Goal: Information Seeking & Learning: Learn about a topic

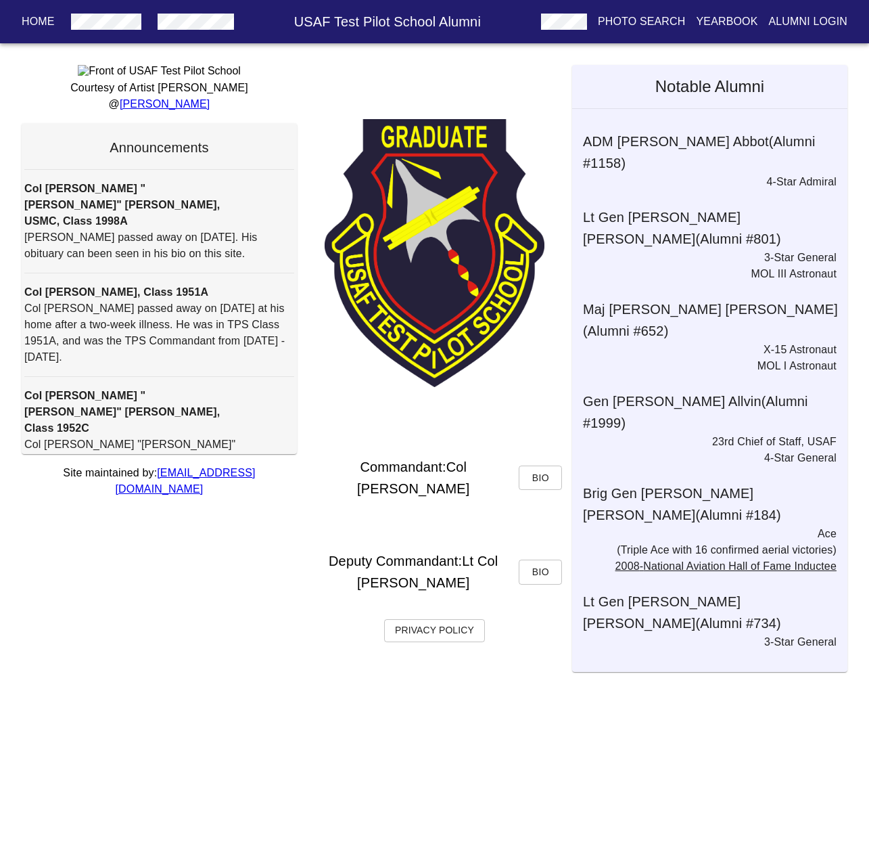
click at [737, 22] on p "Yearbook" at bounding box center [727, 22] width 62 height 16
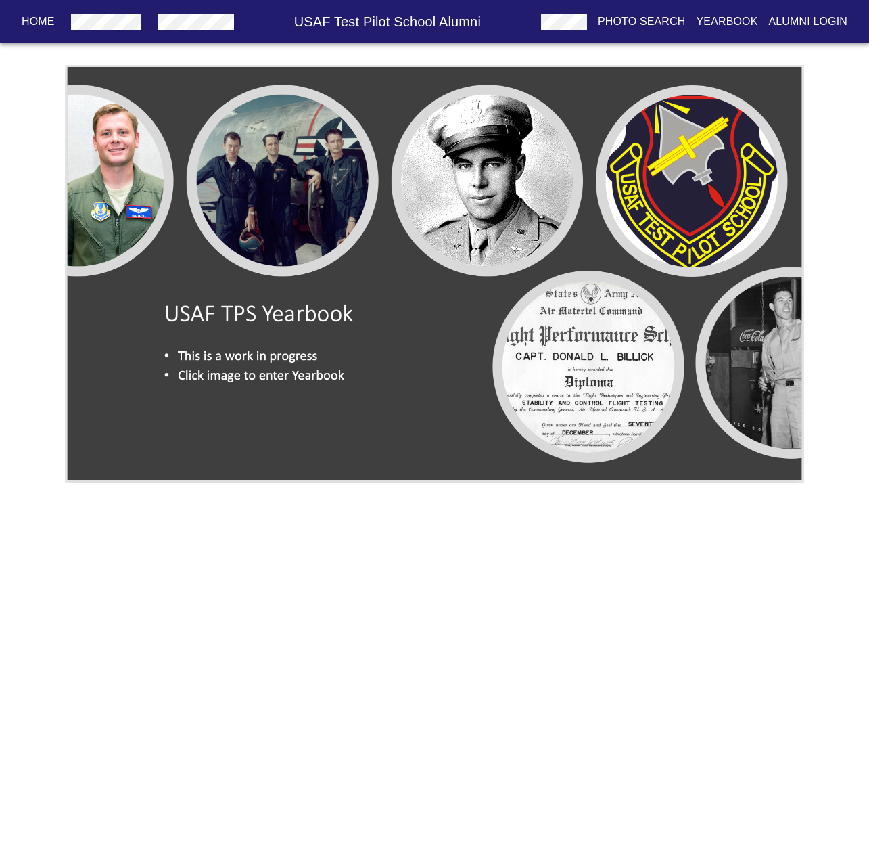
click at [310, 331] on img at bounding box center [434, 273] width 739 height 417
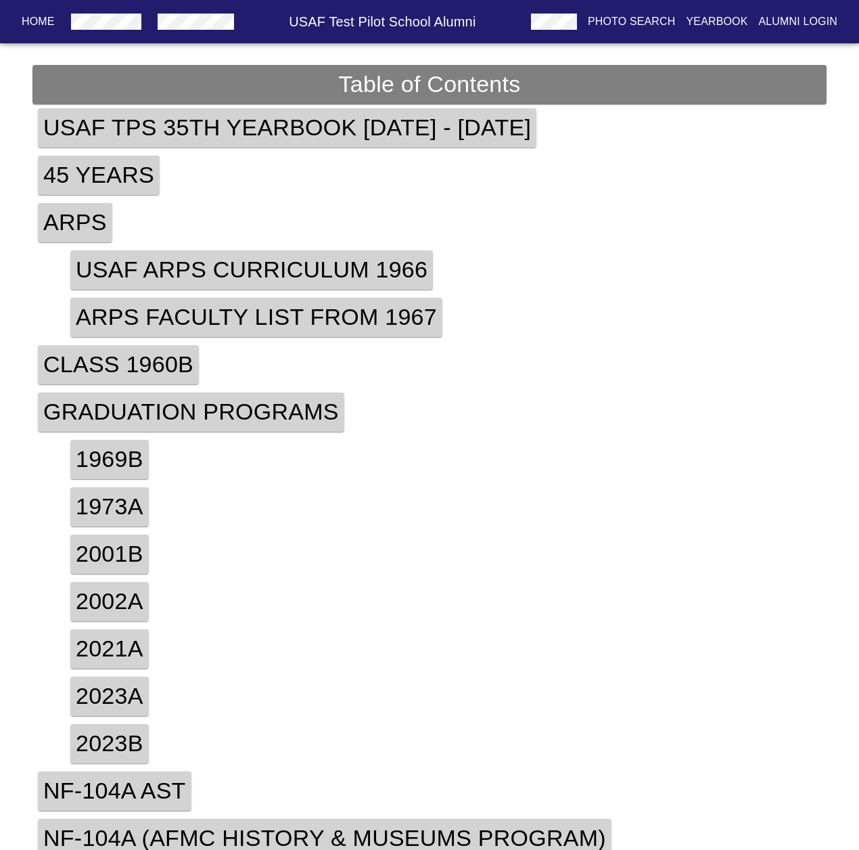
scroll to position [154, 0]
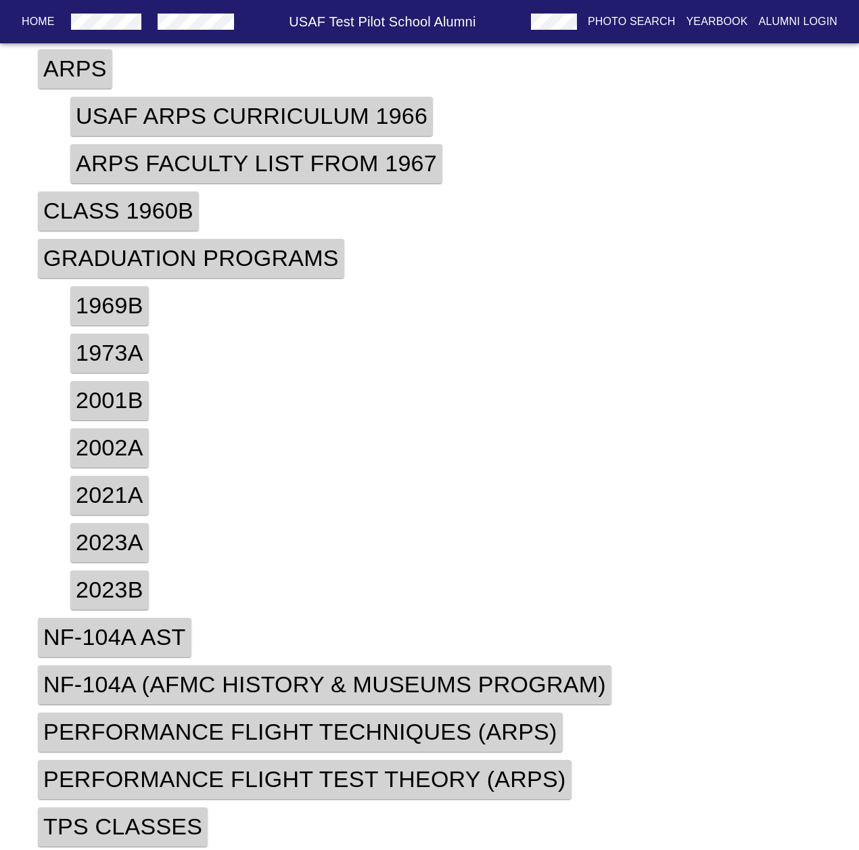
click at [160, 821] on h4 "TPS Classes" at bounding box center [123, 826] width 170 height 39
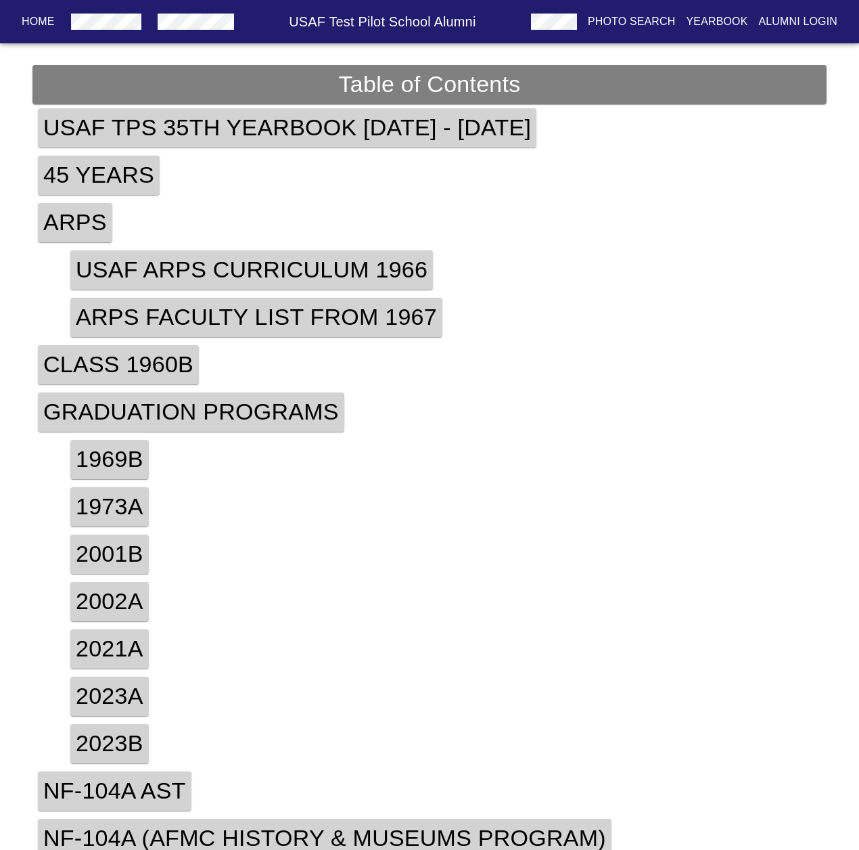
click at [488, 84] on h4 "Table of Contents" at bounding box center [429, 84] width 794 height 39
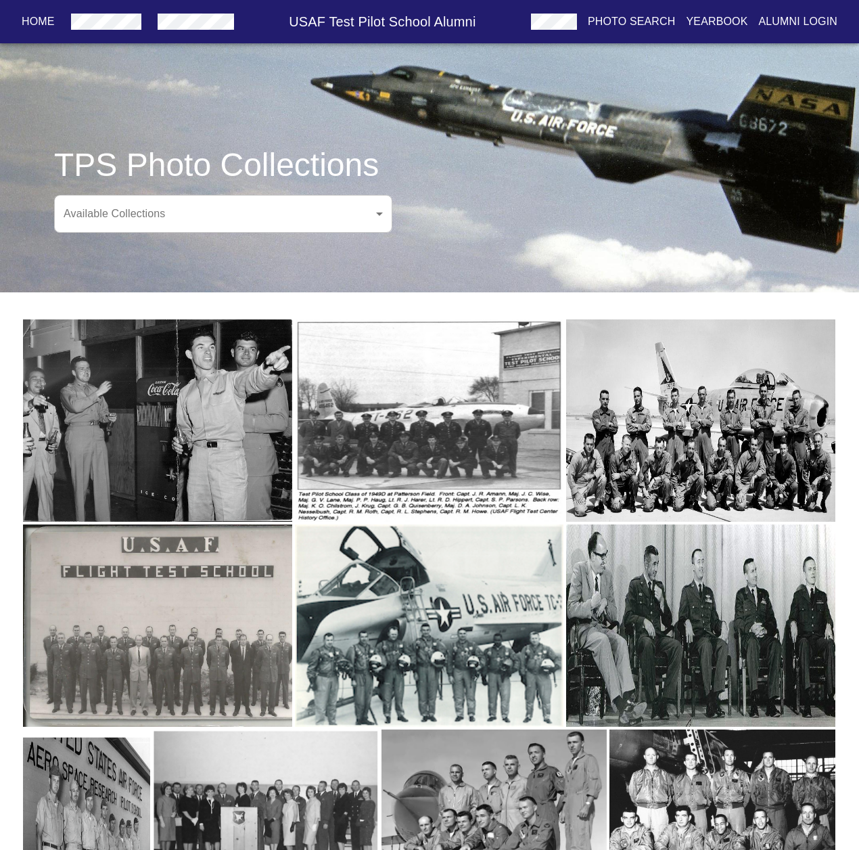
scroll to position [55, 0]
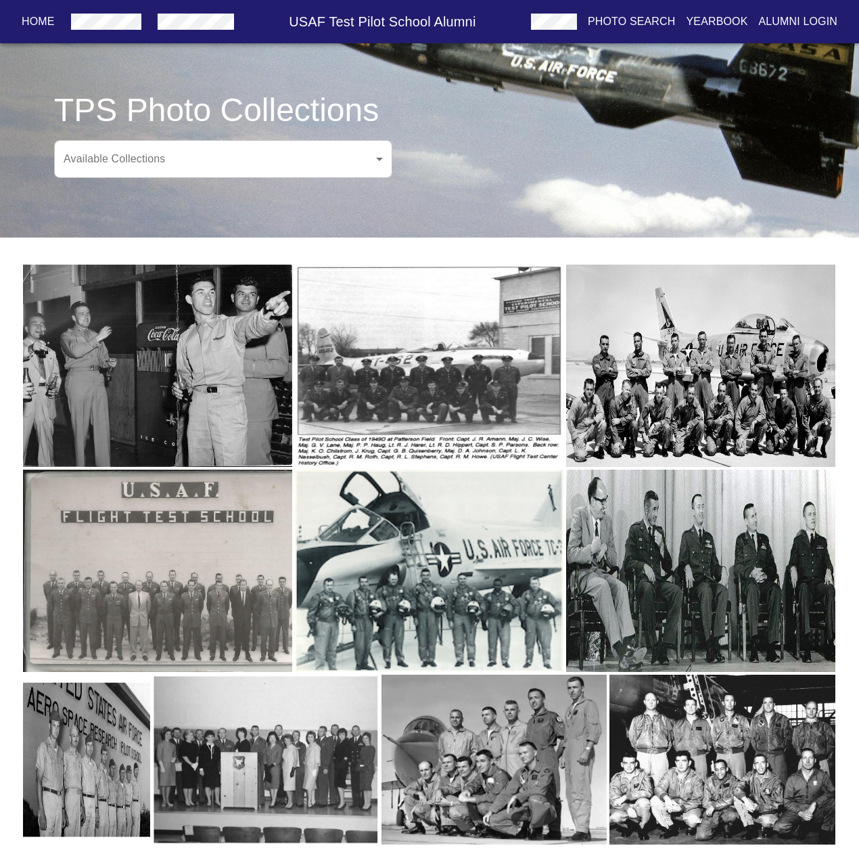
click at [530, 741] on img "button" at bounding box center [494, 759] width 226 height 170
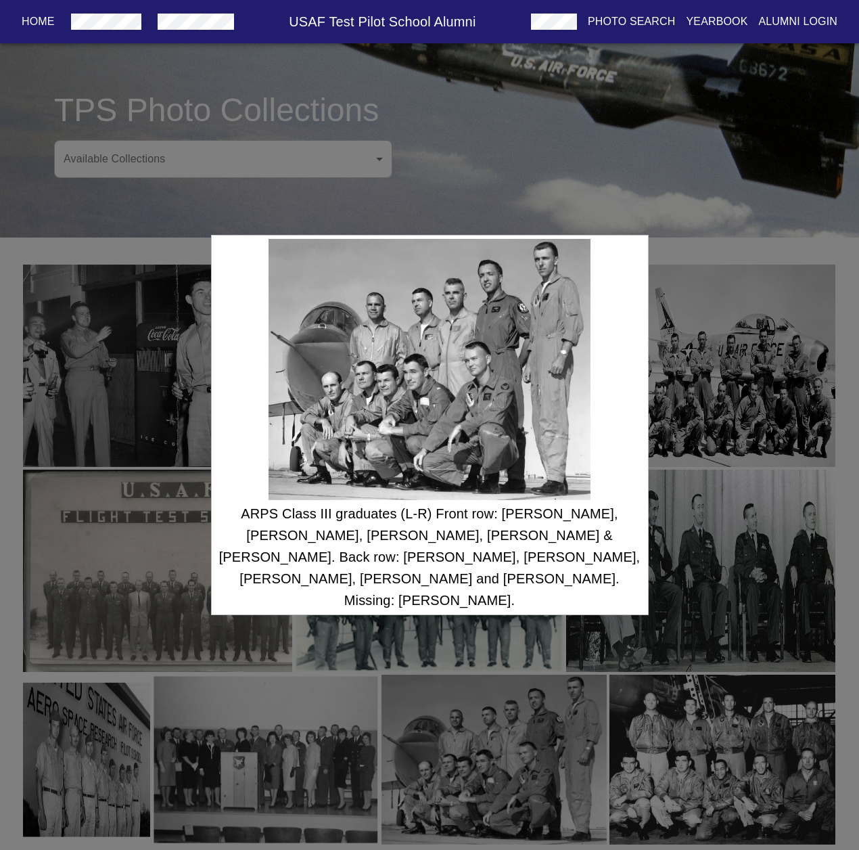
click at [705, 730] on div "ARPS Class III graduates (L-R) Front row: [PERSON_NAME], [PERSON_NAME], [PERSON…" at bounding box center [429, 425] width 859 height 850
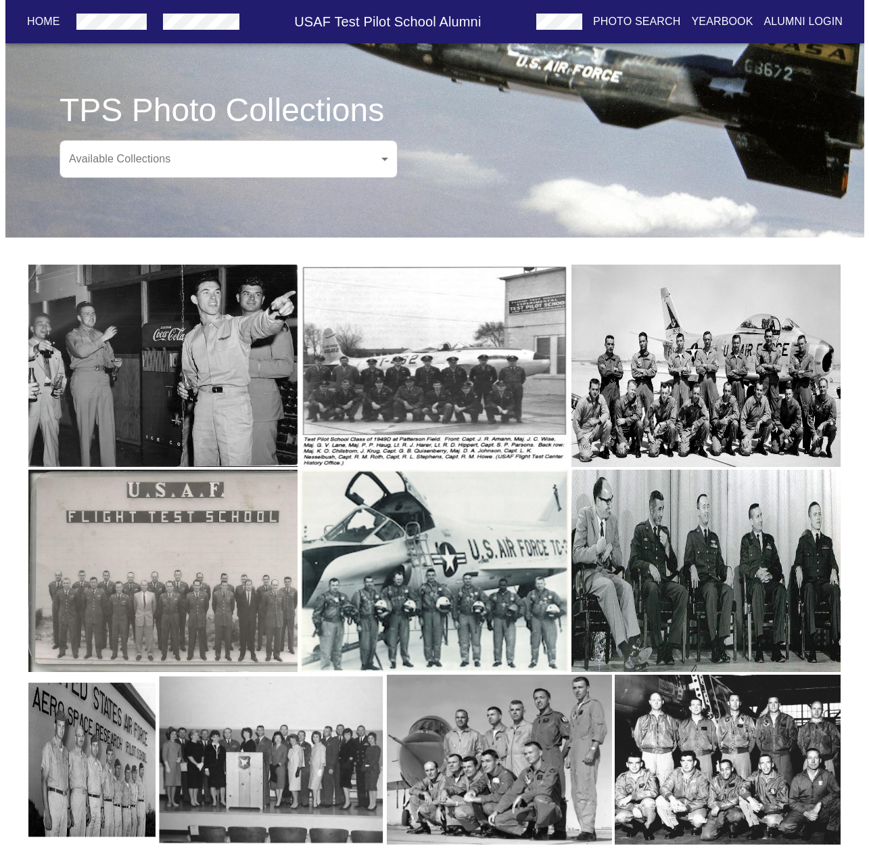
scroll to position [0, 0]
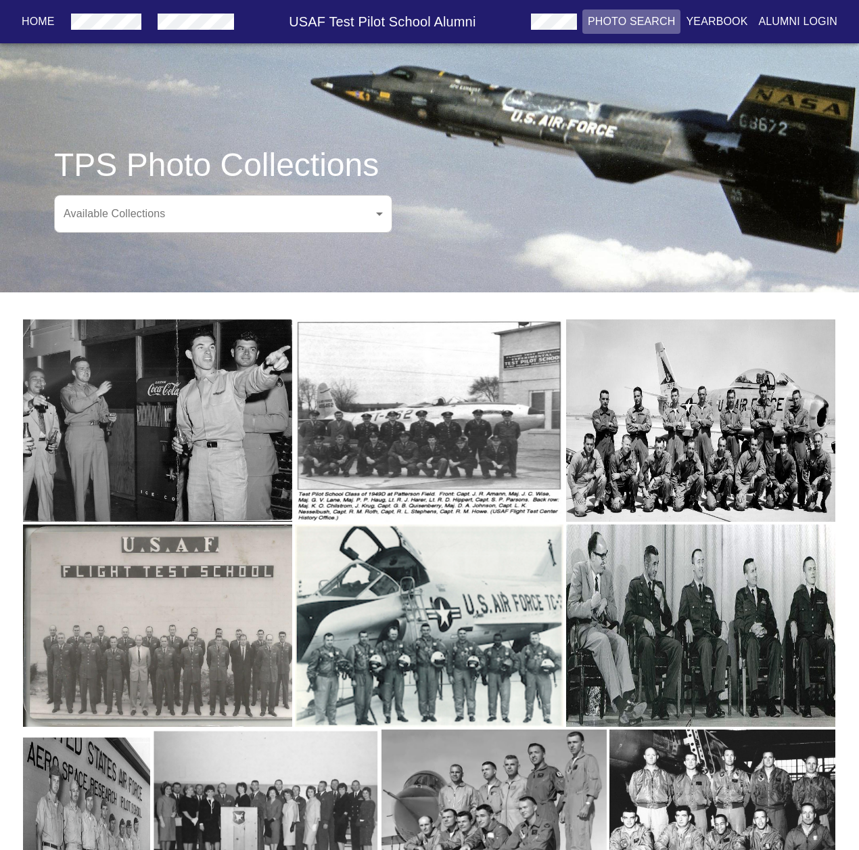
click at [624, 23] on p "Photo Search" at bounding box center [632, 22] width 88 height 16
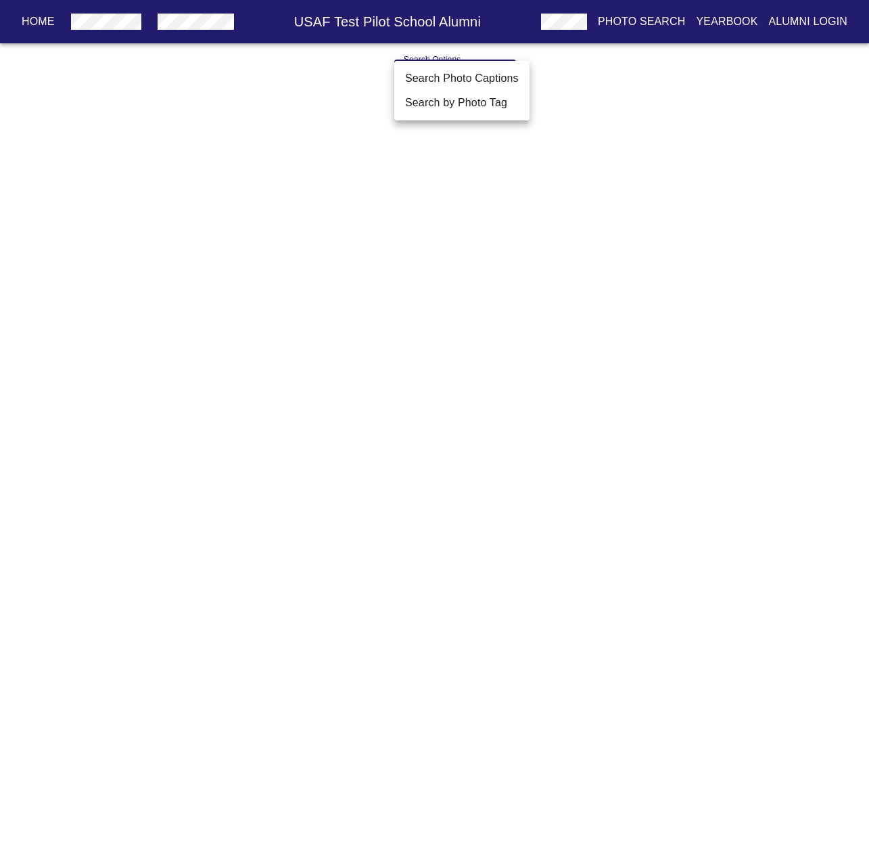
click at [483, 87] on body "Home USAF Test Pilot School Alumni Photo Search Yearbook Alumni Login Search Op…" at bounding box center [434, 89] width 869 height 70
click at [493, 104] on li "Search by Photo Tag" at bounding box center [461, 103] width 135 height 24
type input "Search by Photo Tag"
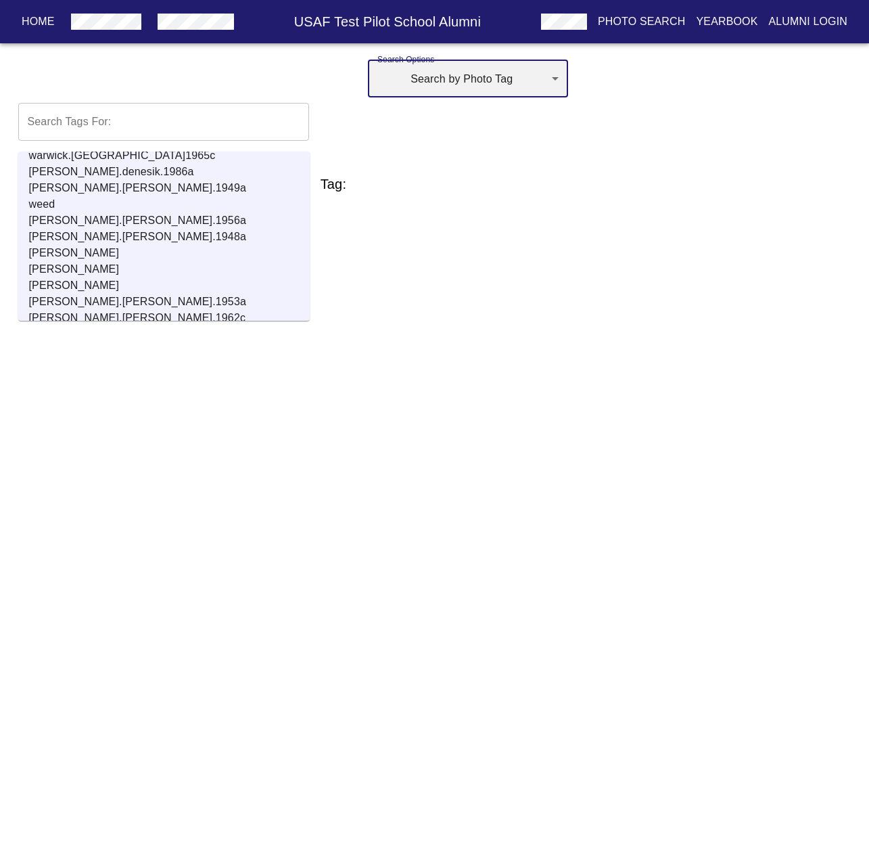
scroll to position [17843, 0]
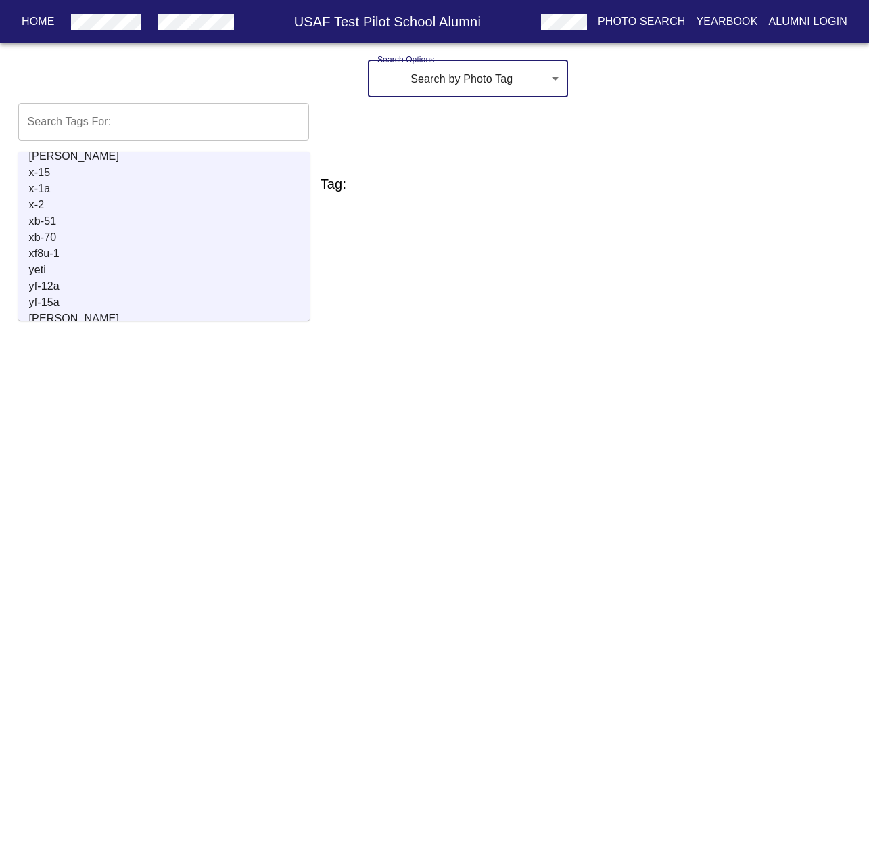
click at [66, 310] on p "[PERSON_NAME]" at bounding box center [169, 318] width 281 height 16
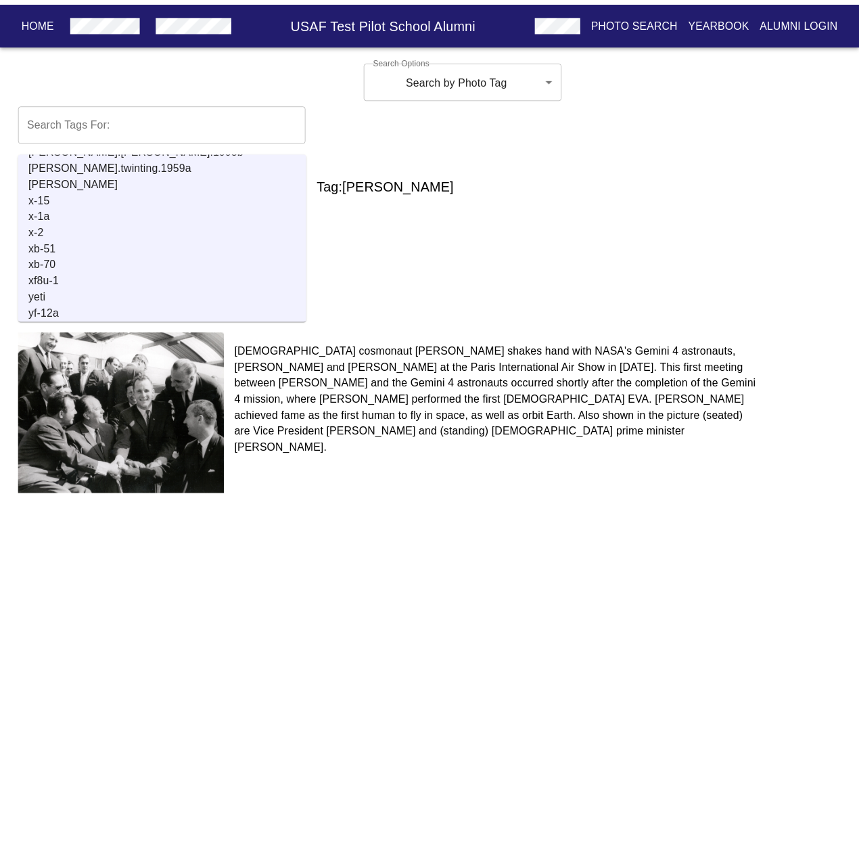
scroll to position [17746, 0]
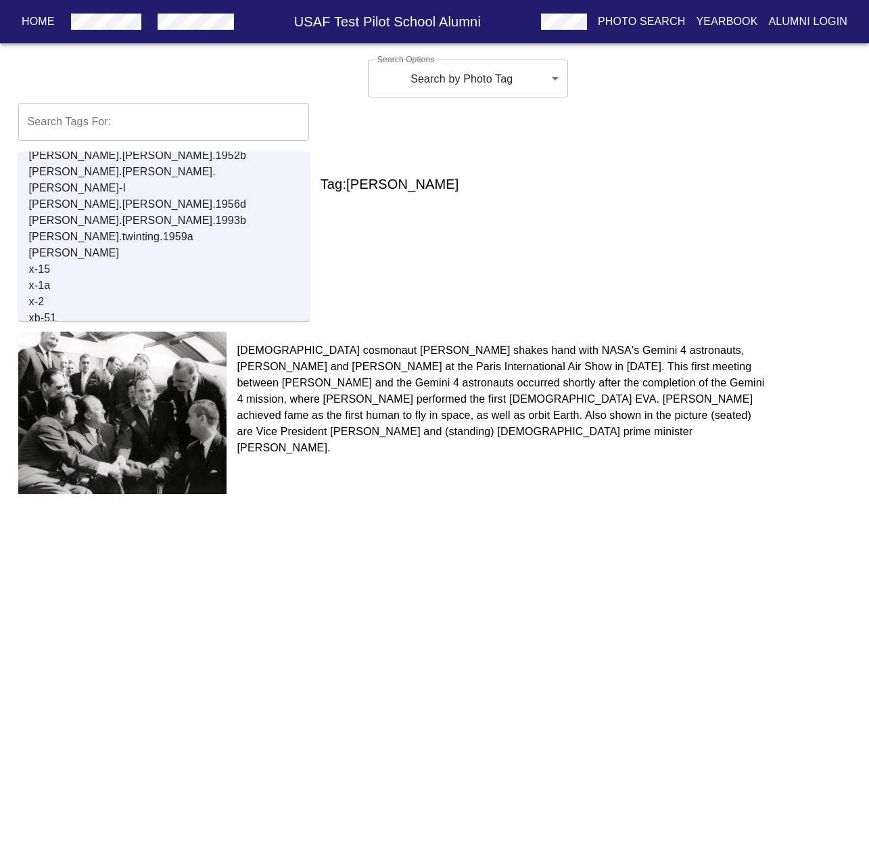
click at [39, 277] on p "x-1a" at bounding box center [169, 285] width 281 height 16
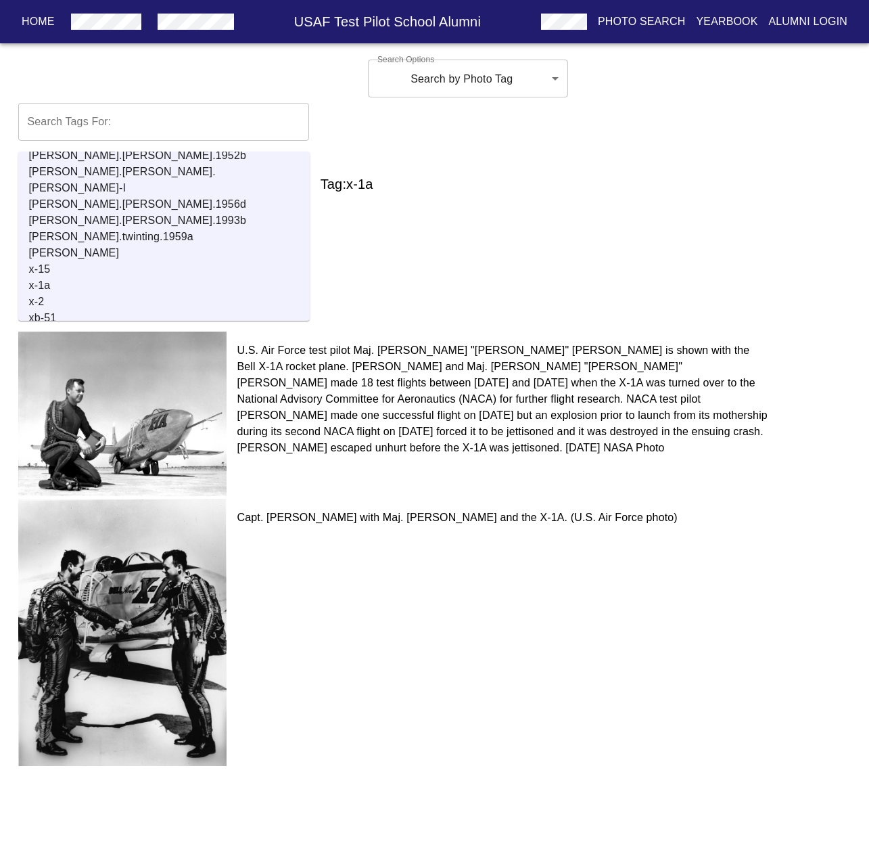
click at [46, 261] on p "x-15" at bounding box center [169, 269] width 281 height 16
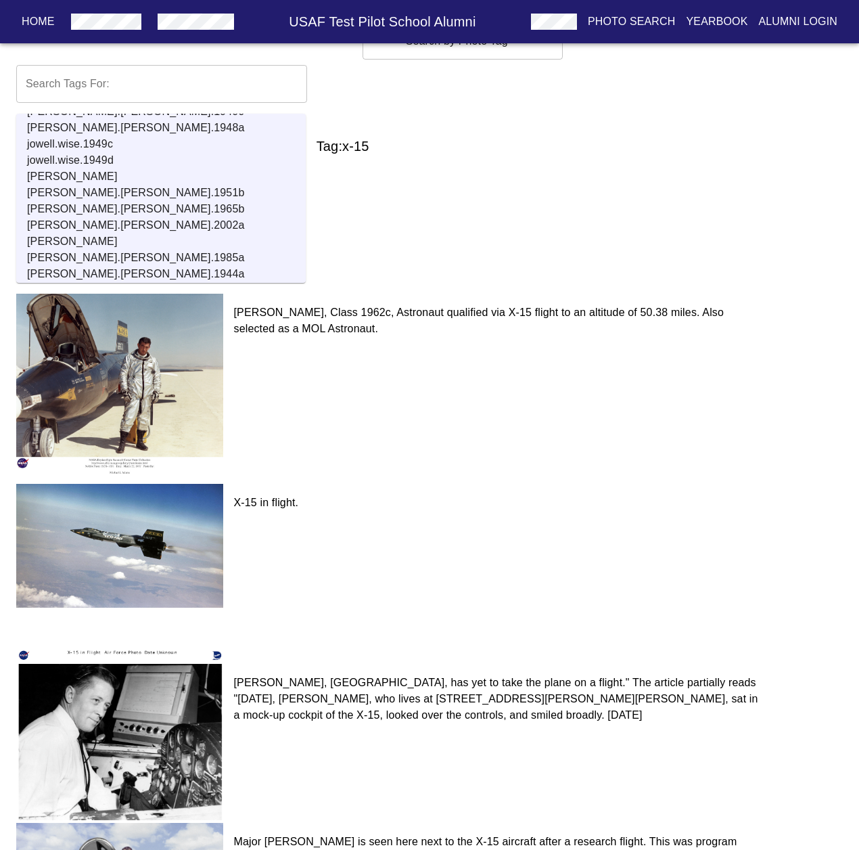
scroll to position [11170, 0]
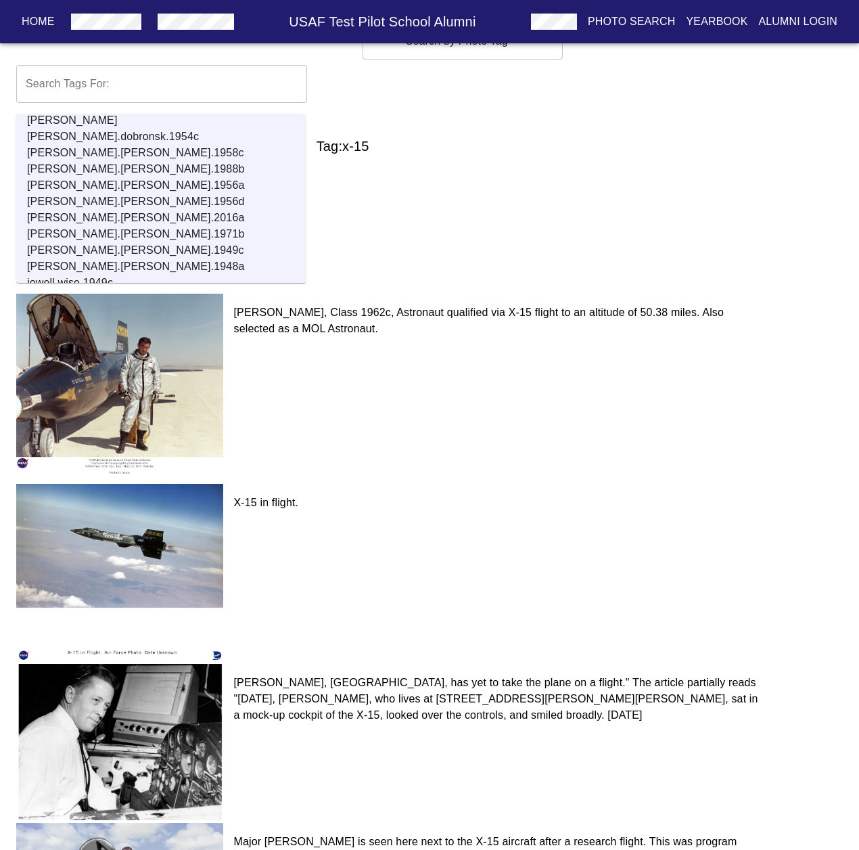
click at [137, 226] on p "[PERSON_NAME].[PERSON_NAME].1971b" at bounding box center [166, 234] width 279 height 16
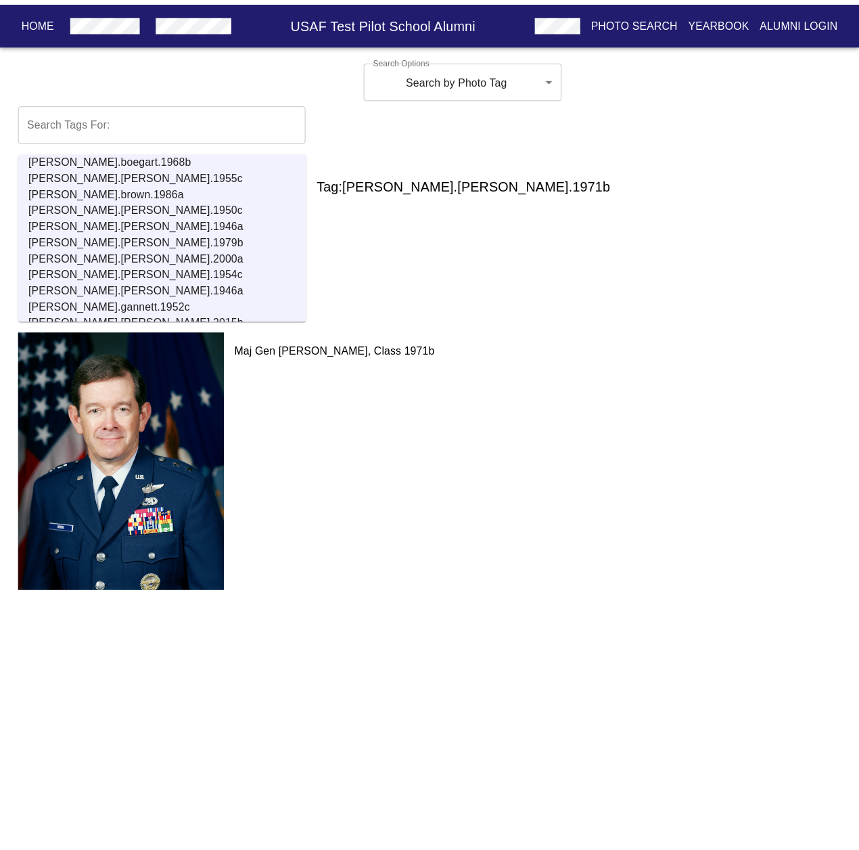
scroll to position [9840, 0]
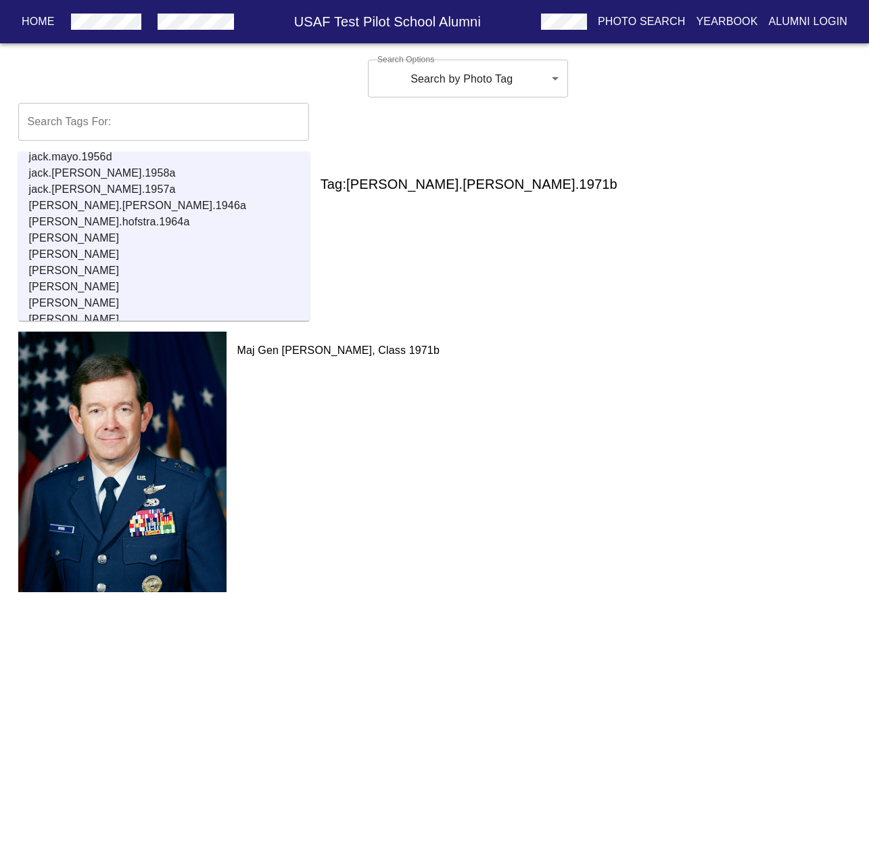
click at [91, 214] on p "[PERSON_NAME].hofstra.1964a" at bounding box center [169, 222] width 281 height 16
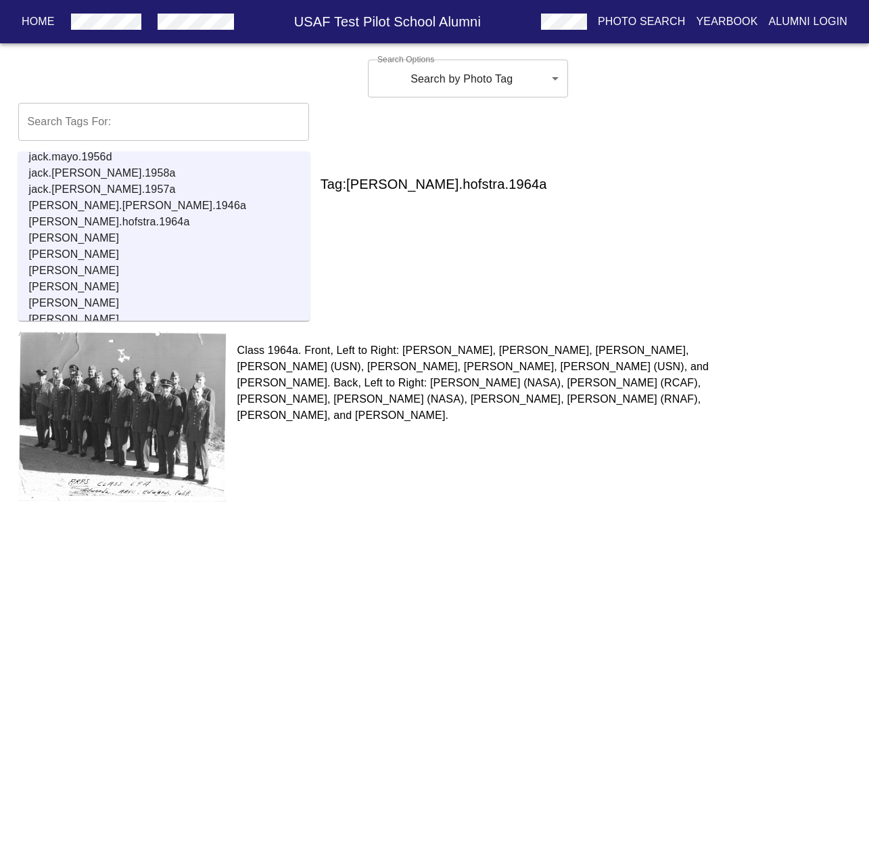
click at [89, 230] on p "[PERSON_NAME]" at bounding box center [169, 238] width 281 height 16
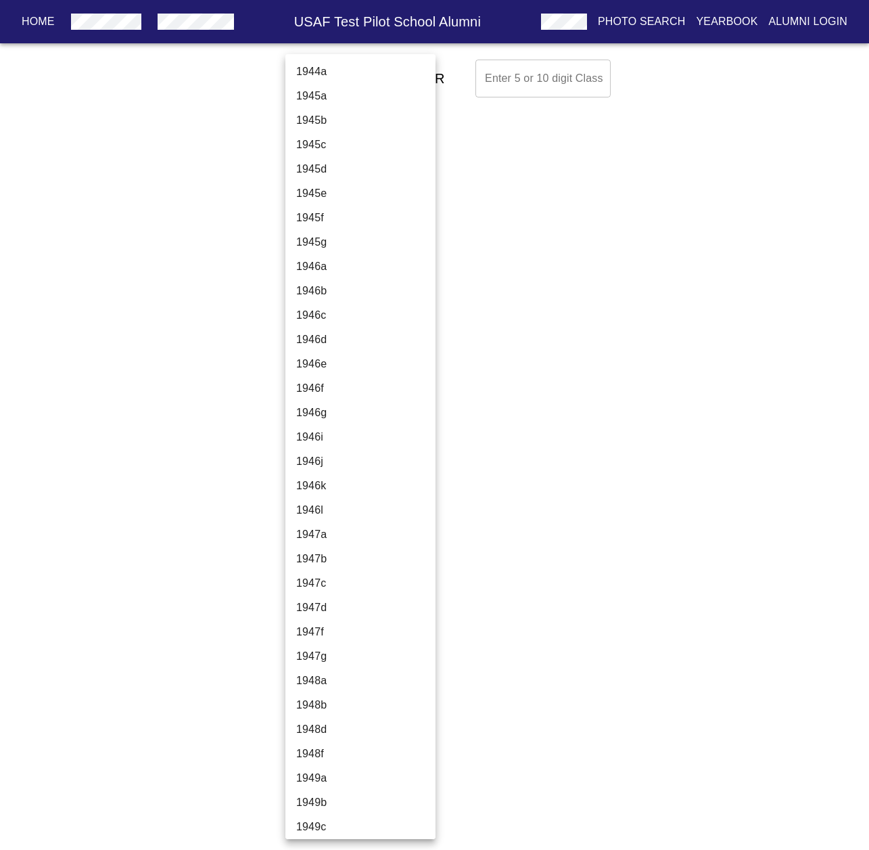
click at [365, 80] on body "Home USAF Test Pilot School Alumni Photo Search Yearbook Alumni Login Select A …" at bounding box center [434, 78] width 869 height 49
click at [544, 75] on div at bounding box center [434, 425] width 869 height 850
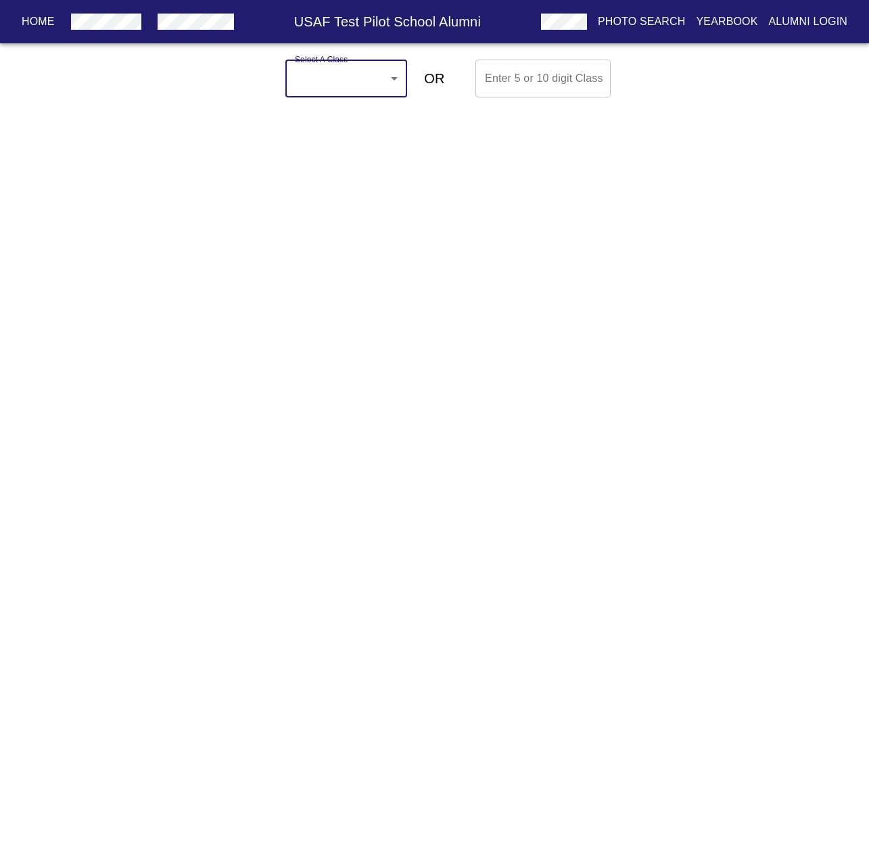
click at [140, 30] on button "button" at bounding box center [107, 21] width 82 height 24
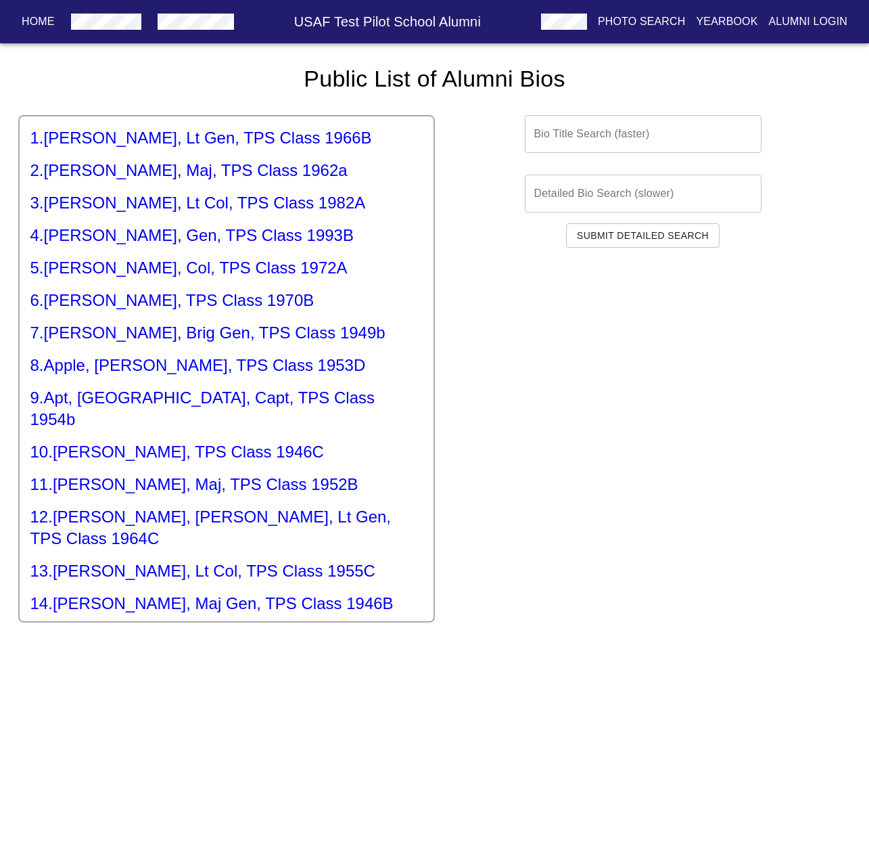
click at [158, 143] on h5 "1 . [PERSON_NAME], Lt Gen, TPS Class 1966B" at bounding box center [226, 138] width 392 height 22
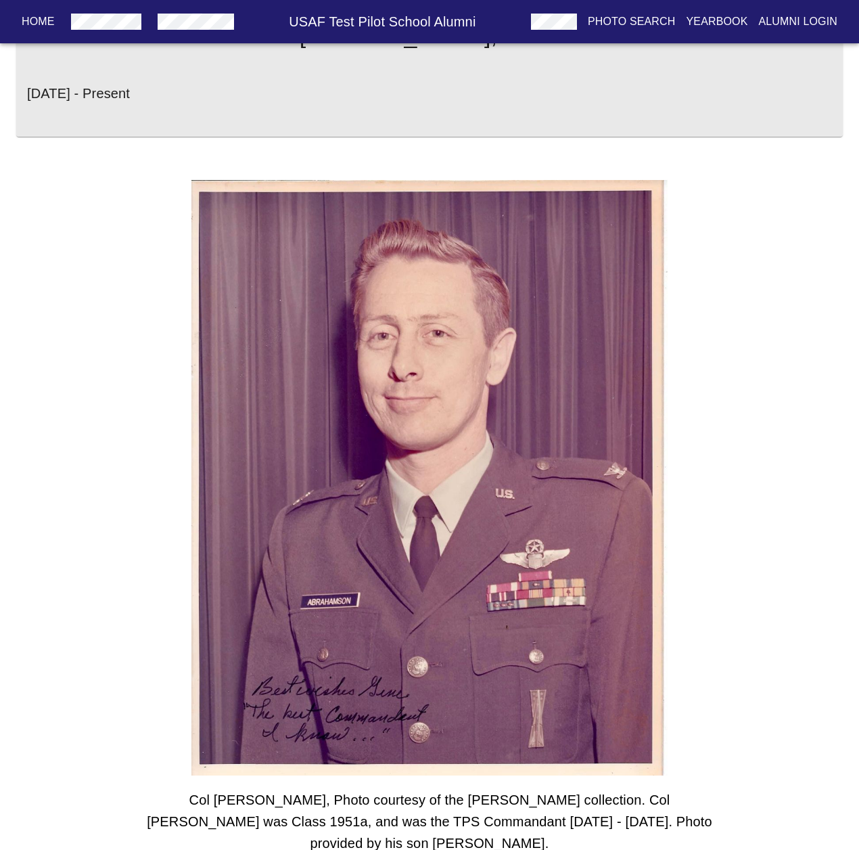
scroll to position [80, 0]
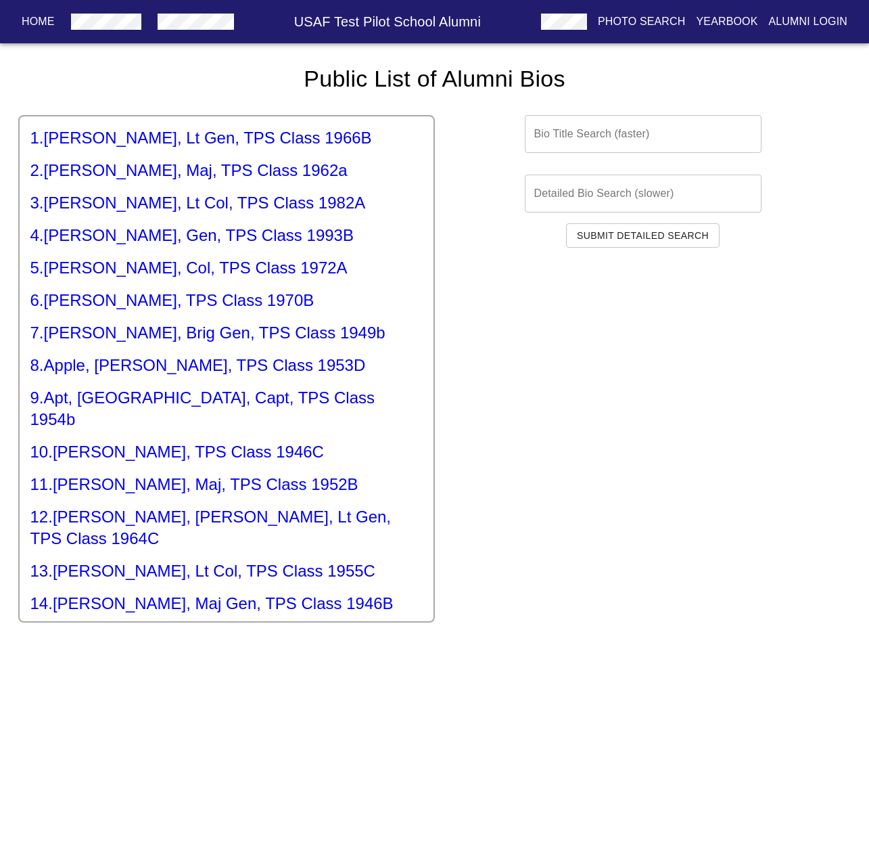
click at [149, 339] on h5 "7 . [PERSON_NAME], Brig Gen, TPS Class 1949b" at bounding box center [226, 333] width 392 height 22
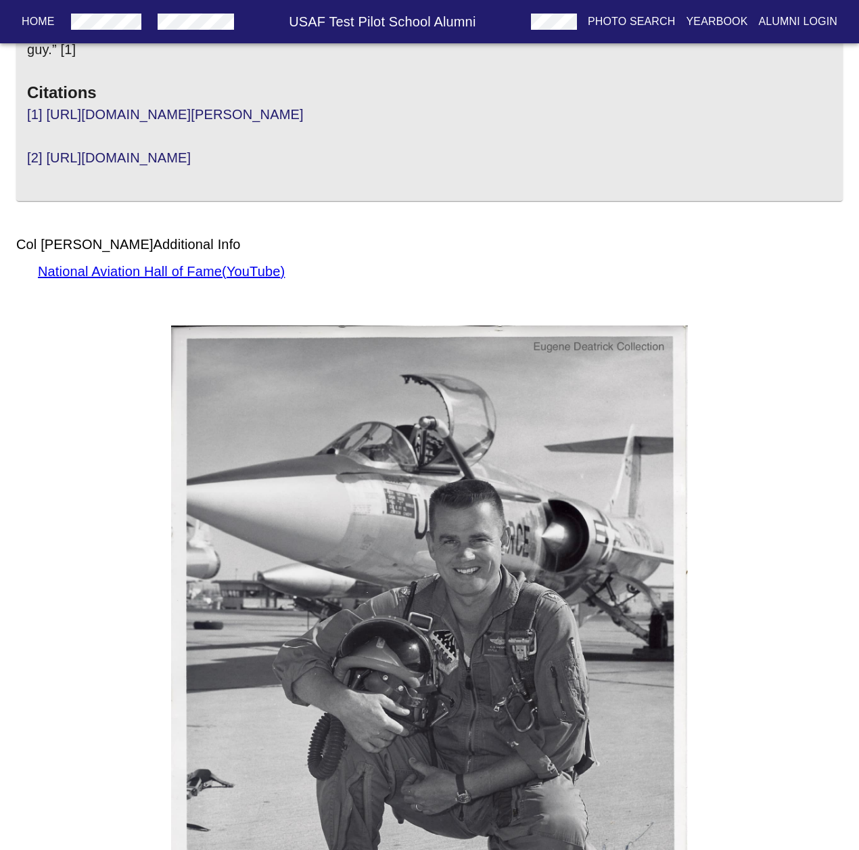
scroll to position [308, 0]
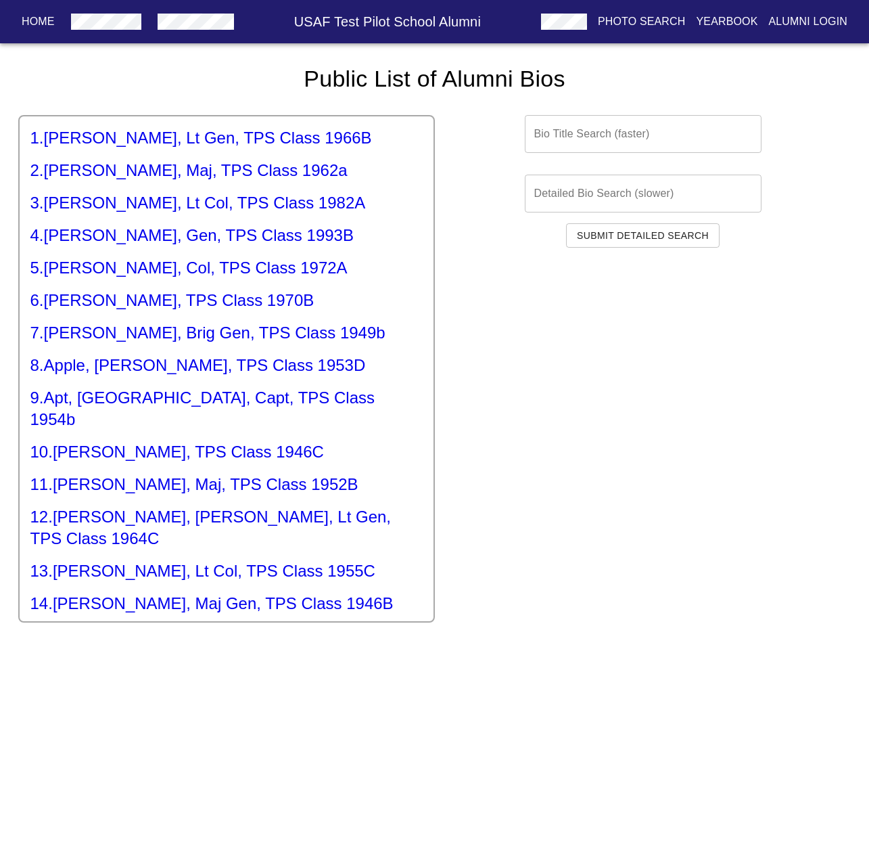
click at [47, 28] on p "Home" at bounding box center [38, 22] width 33 height 16
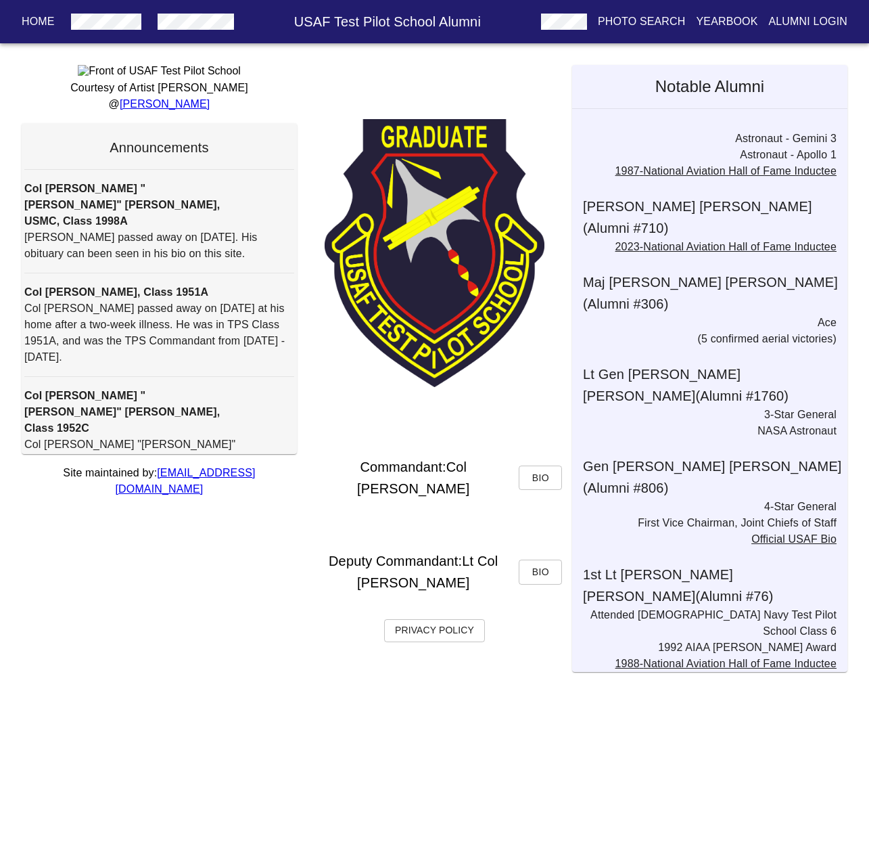
scroll to position [2628, 0]
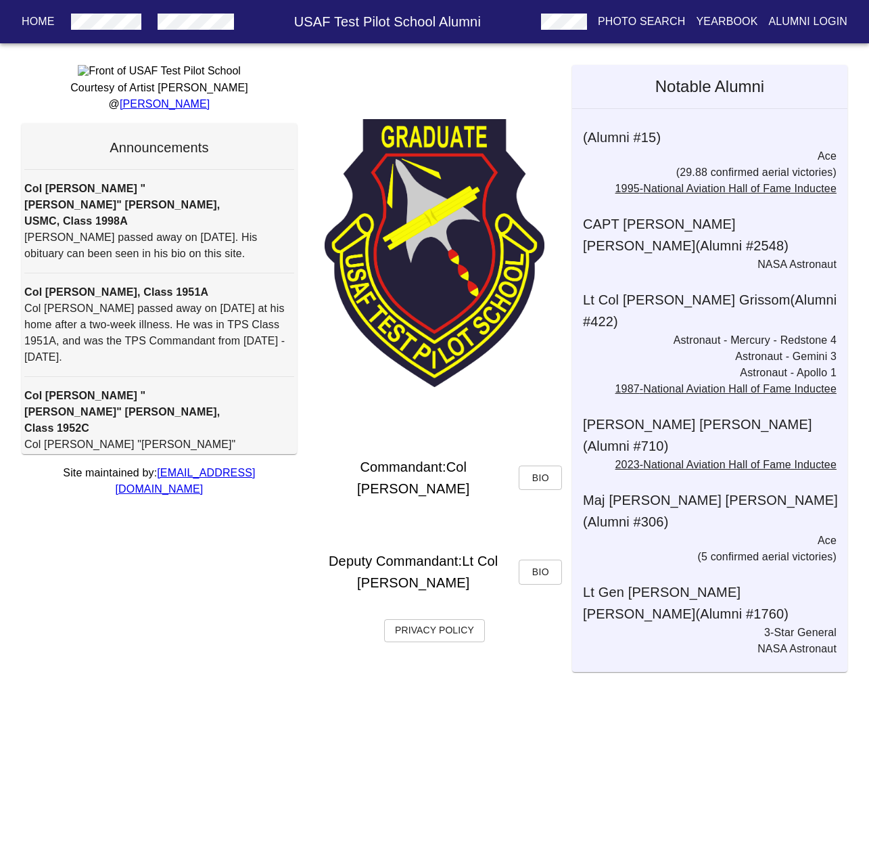
click at [26, 18] on p "Home" at bounding box center [38, 22] width 33 height 16
